Goal: Transaction & Acquisition: Purchase product/service

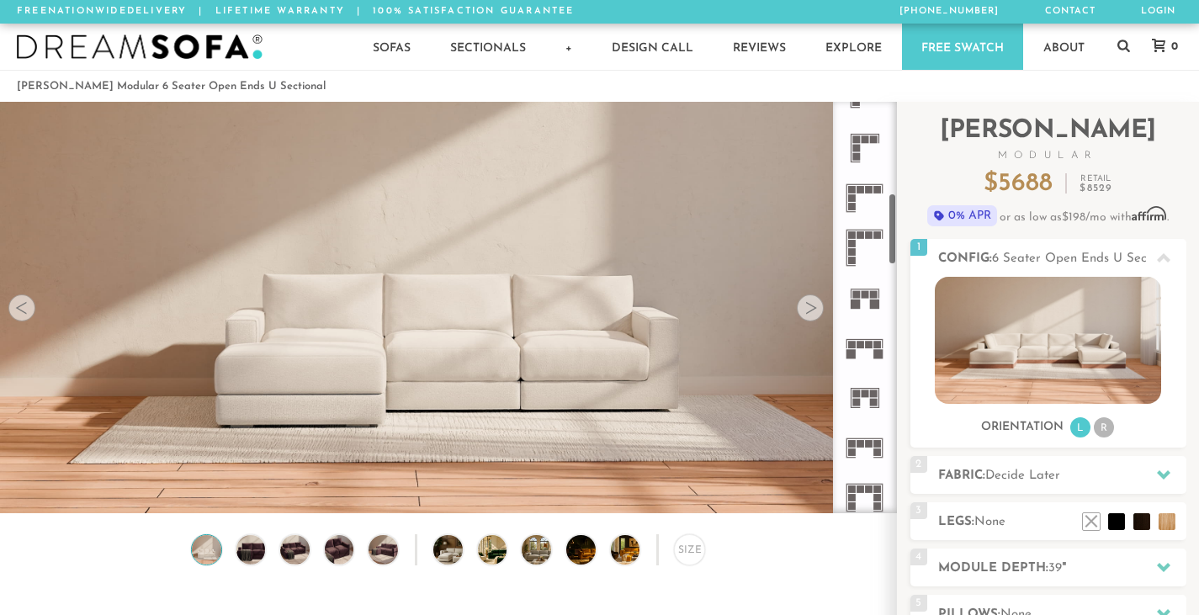
scroll to position [529, 0]
click at [867, 440] on rect at bounding box center [870, 443] width 8 height 8
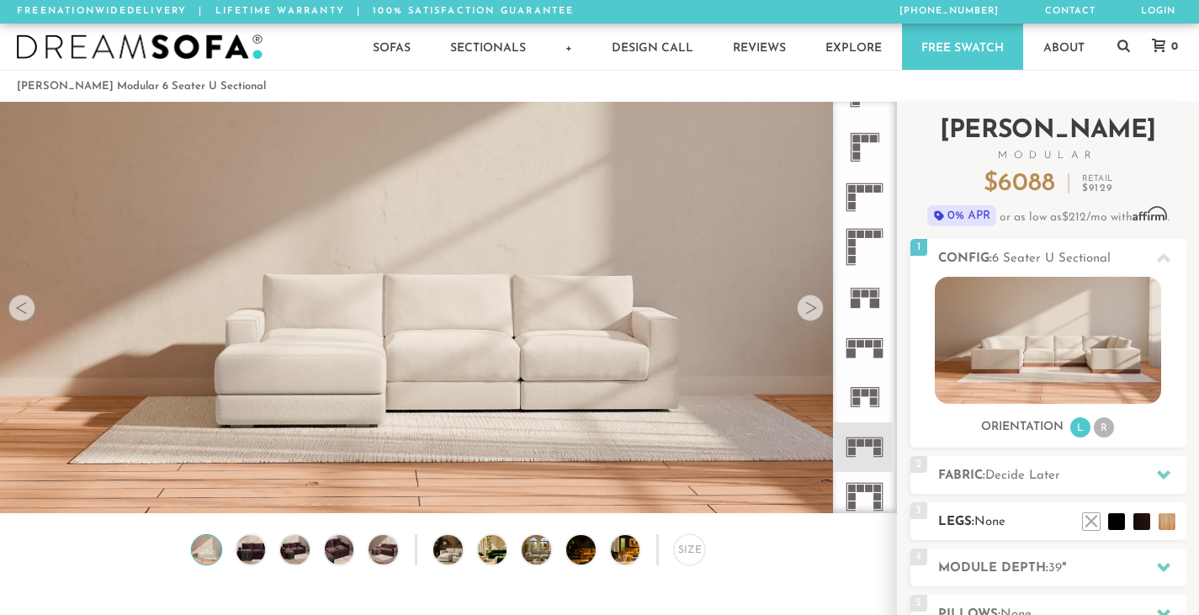
click at [992, 518] on span "None" at bounding box center [990, 522] width 31 height 13
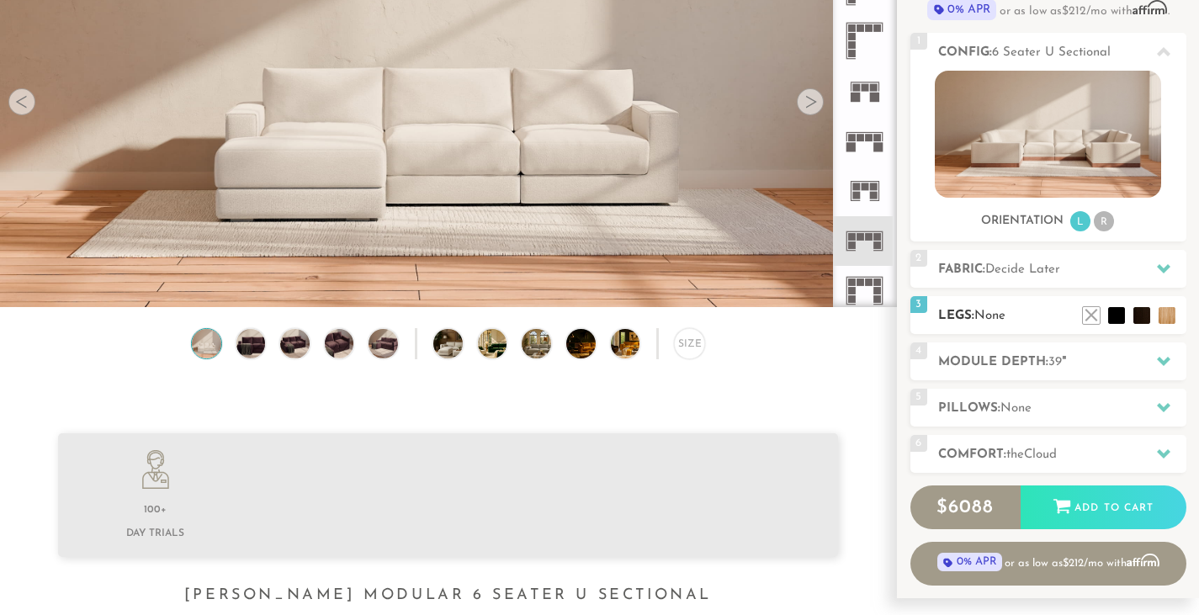
scroll to position [225, 0]
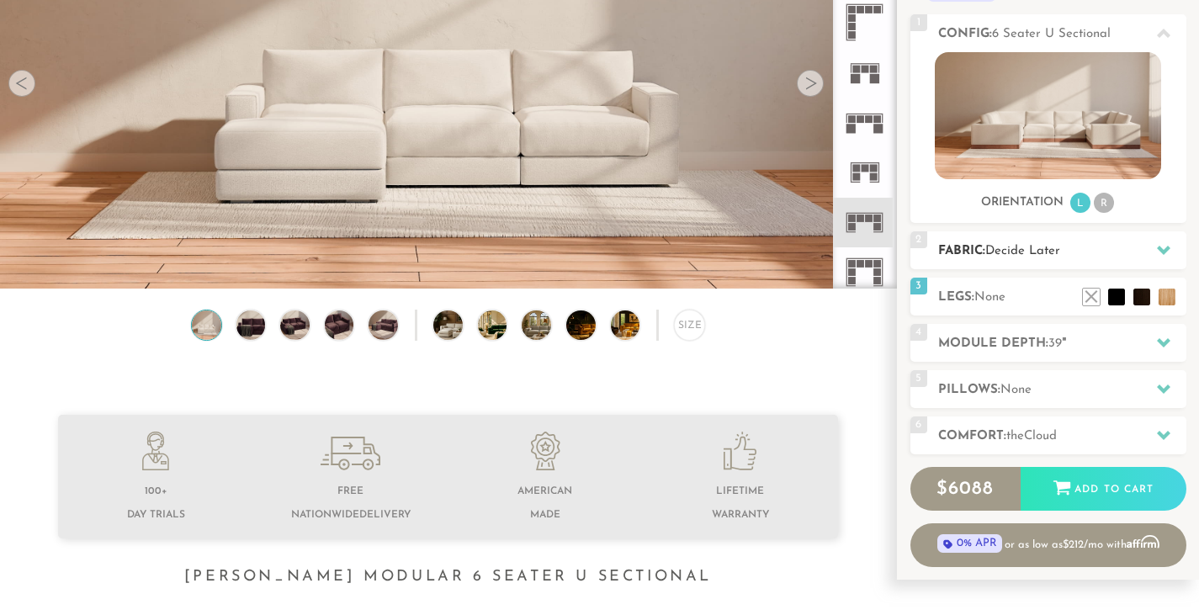
click at [1056, 259] on h2 "Fabric: Decide Later" at bounding box center [1062, 251] width 248 height 19
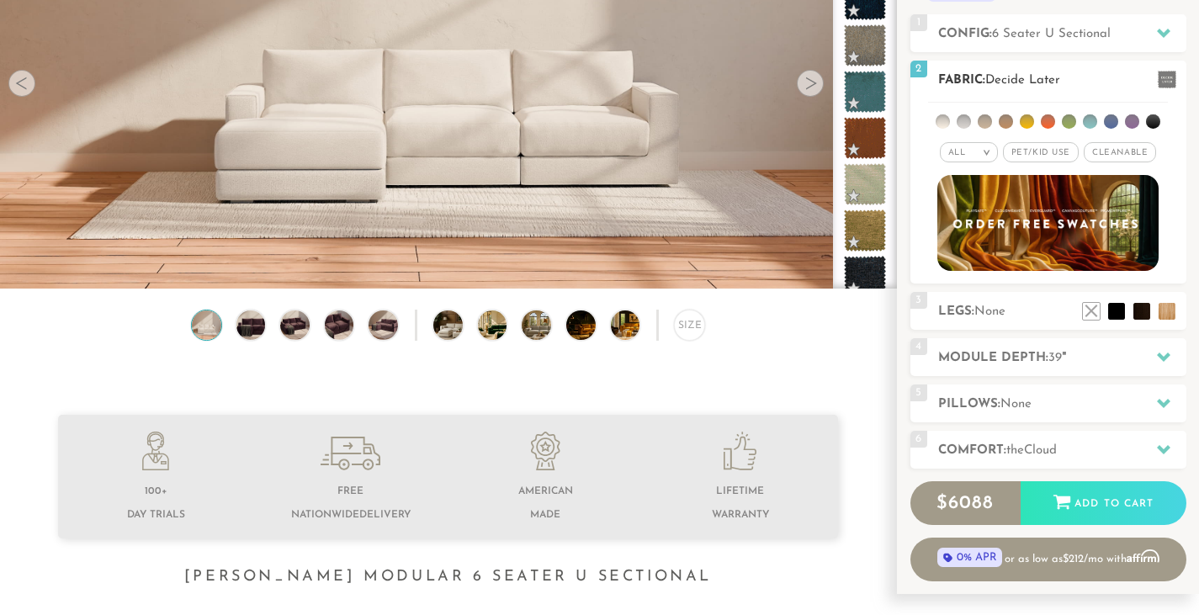
click at [1066, 116] on li at bounding box center [1069, 121] width 14 height 14
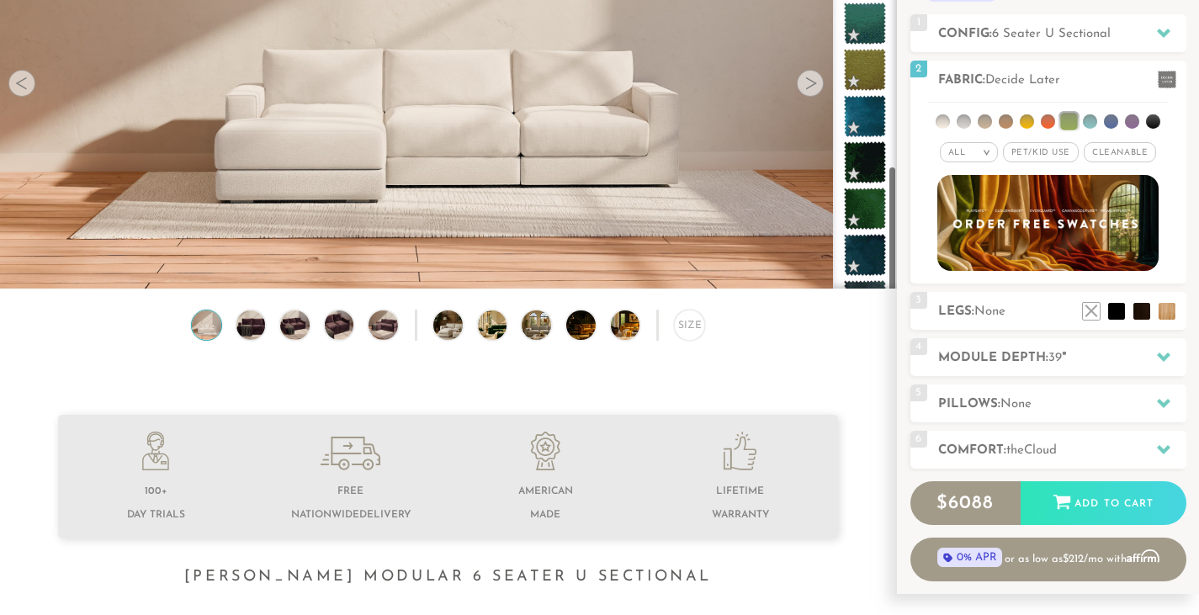
scroll to position [938, 0]
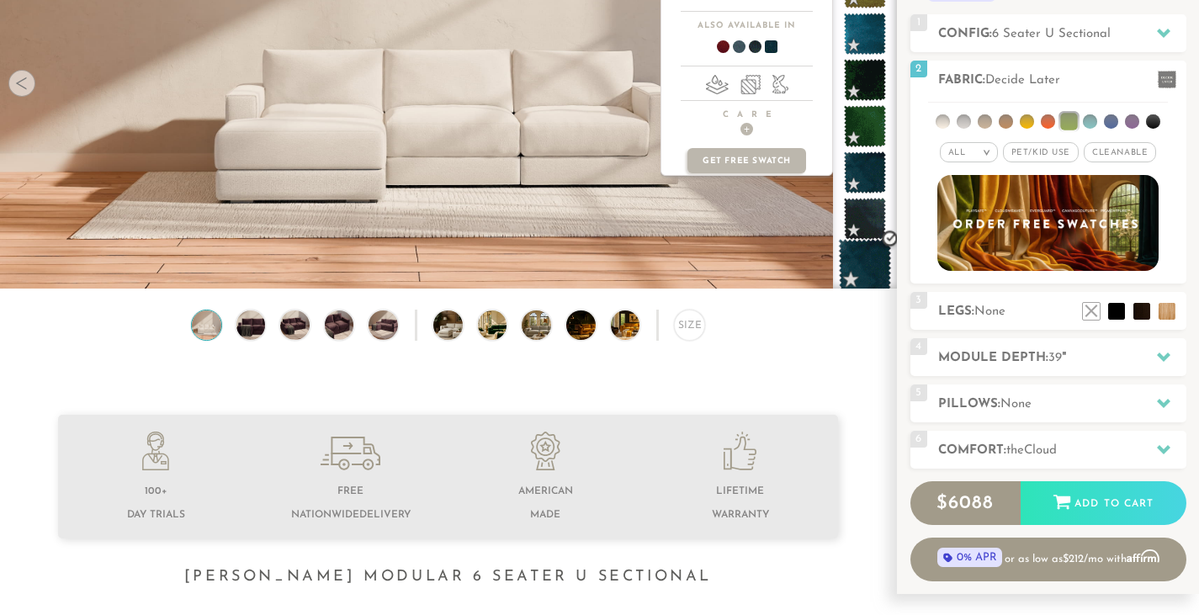
click at [854, 268] on span at bounding box center [865, 265] width 53 height 53
